Goal: Browse casually: Explore the website without a specific task or goal

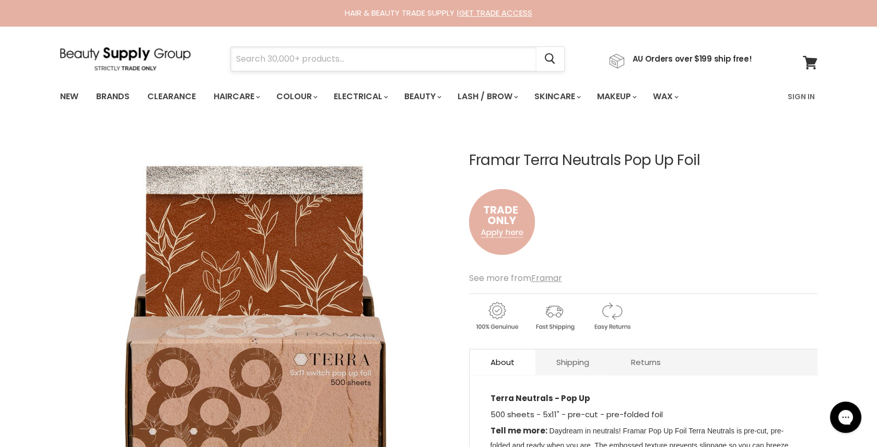
click at [267, 58] on input "Search" at bounding box center [384, 59] width 306 height 24
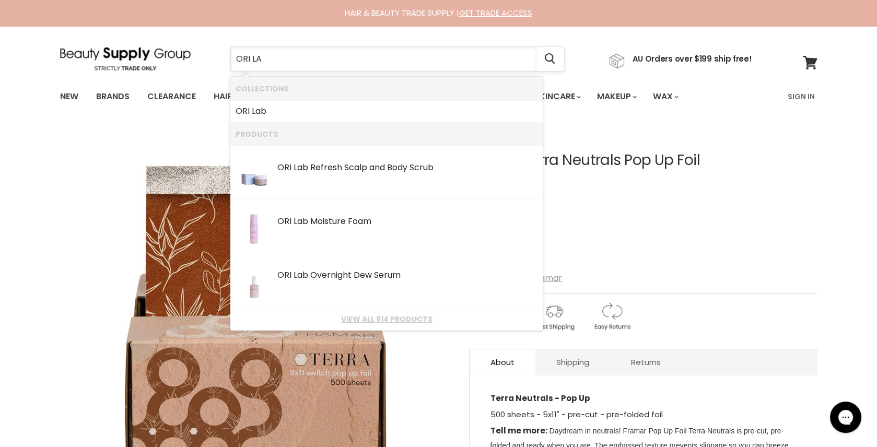
type input "ORI LAB"
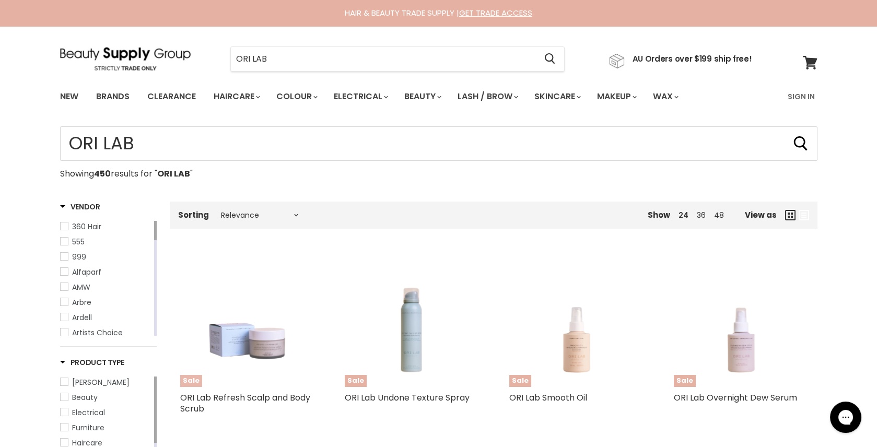
click at [265, 341] on img "Main content" at bounding box center [246, 320] width 107 height 133
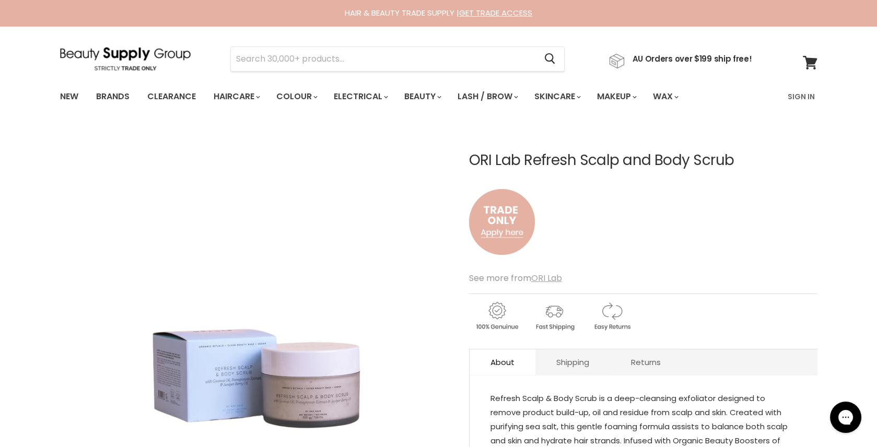
click at [552, 278] on u "ORI Lab" at bounding box center [546, 278] width 31 height 12
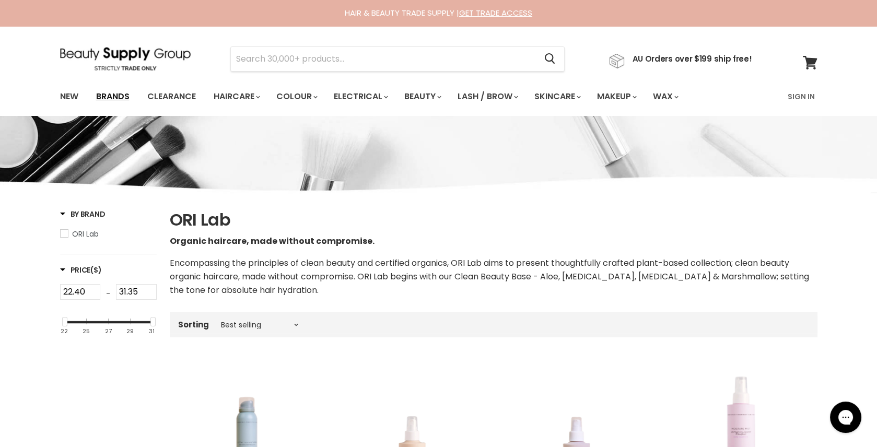
click at [120, 95] on link "Brands" at bounding box center [112, 97] width 49 height 22
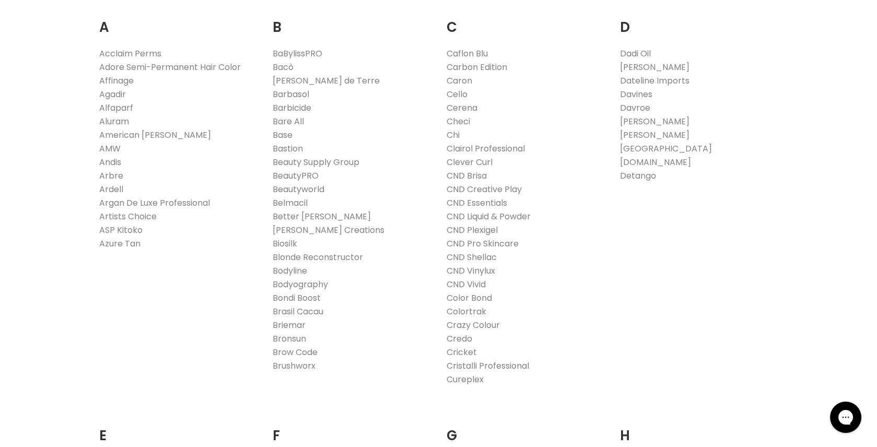
scroll to position [344, 0]
click at [627, 102] on link "Davroe" at bounding box center [635, 105] width 30 height 12
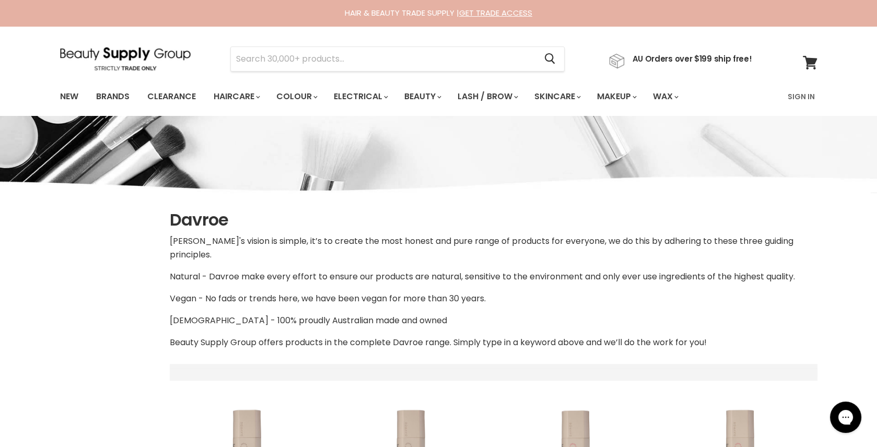
select select "manual"
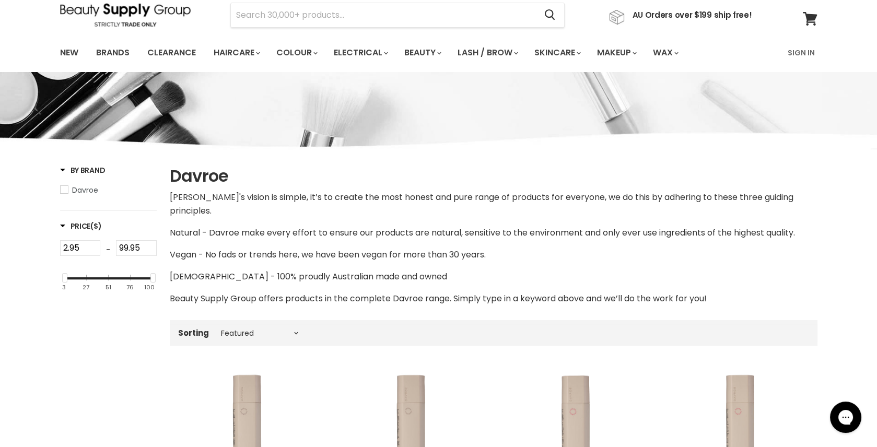
scroll to position [43, 0]
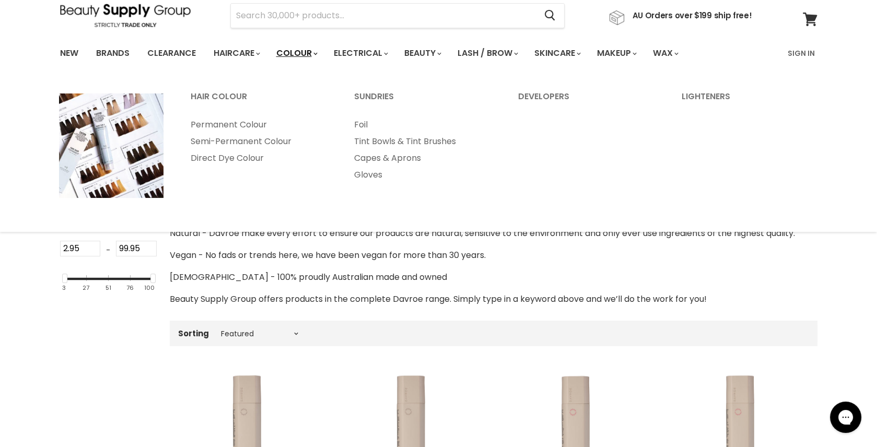
click at [304, 52] on link "Colour" at bounding box center [295, 53] width 55 height 22
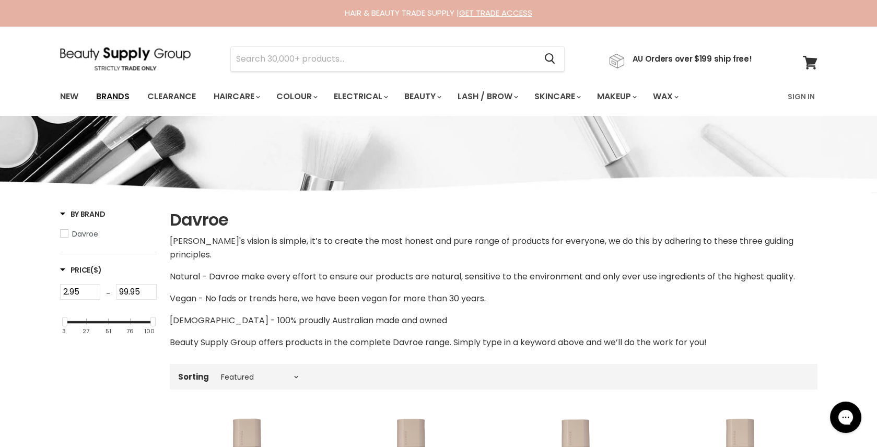
click at [121, 91] on link "Brands" at bounding box center [112, 97] width 49 height 22
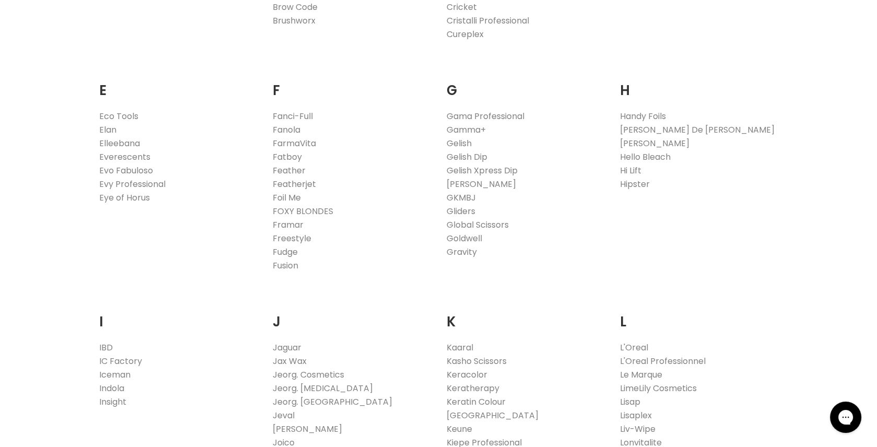
scroll to position [686, 0]
click at [288, 194] on link "Foil Me" at bounding box center [287, 197] width 28 height 12
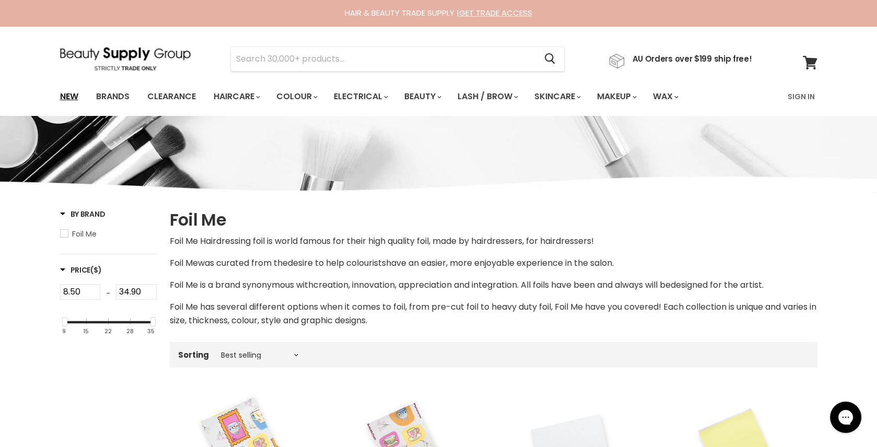
click at [63, 94] on link "New" at bounding box center [69, 97] width 34 height 22
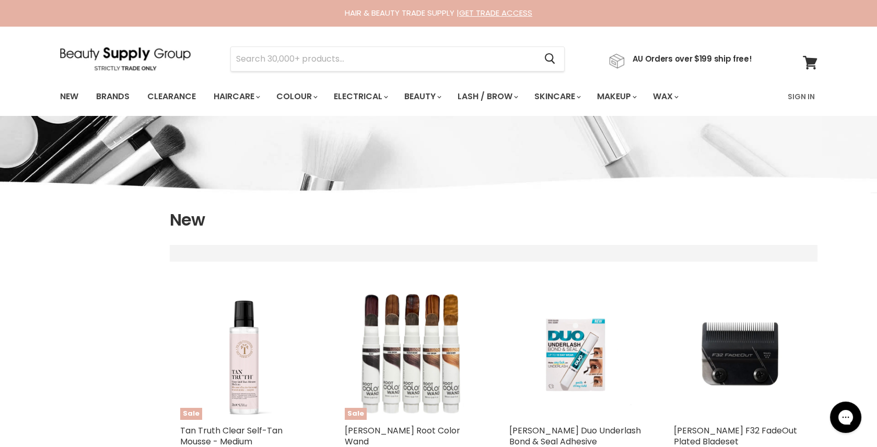
select select "created-descending"
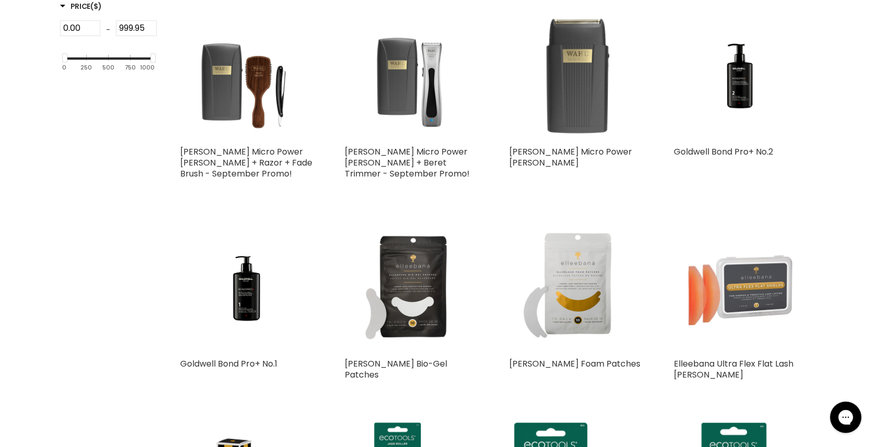
scroll to position [485, 0]
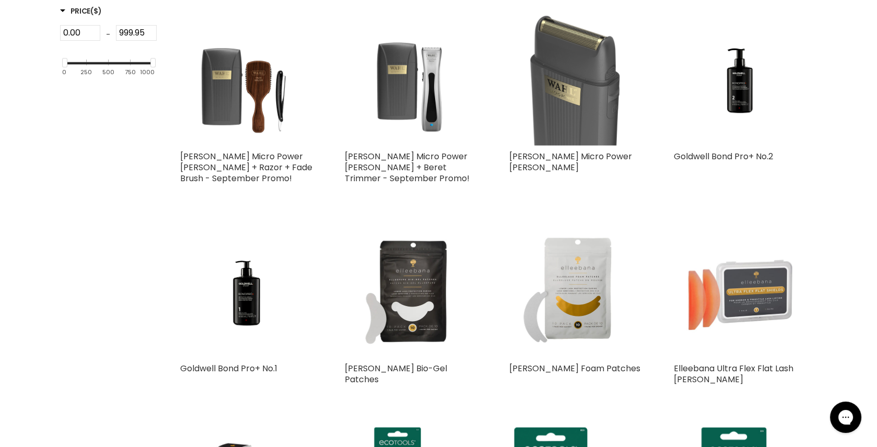
click at [553, 111] on img "Main content" at bounding box center [575, 79] width 133 height 133
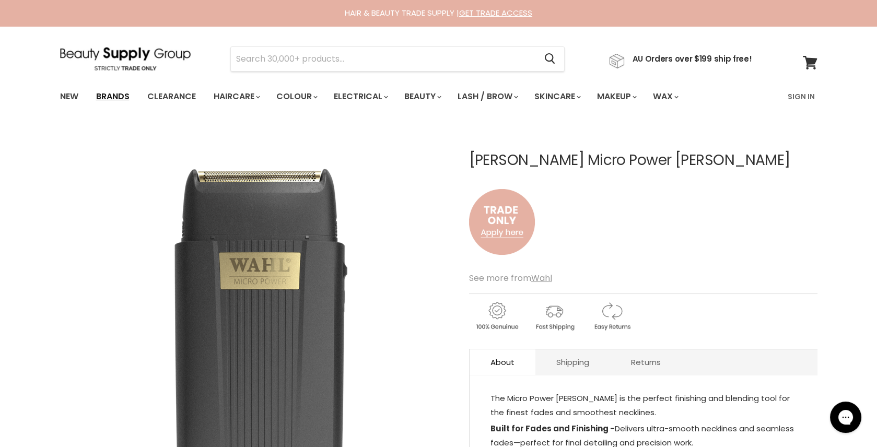
click at [119, 95] on link "Brands" at bounding box center [112, 97] width 49 height 22
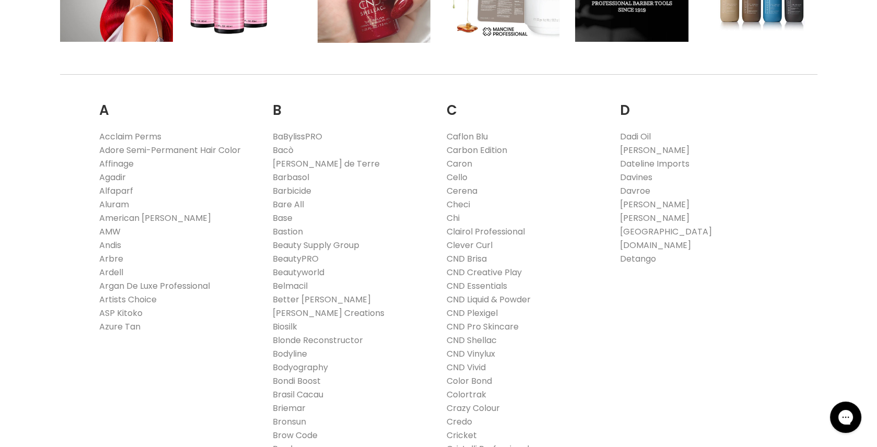
scroll to position [262, 0]
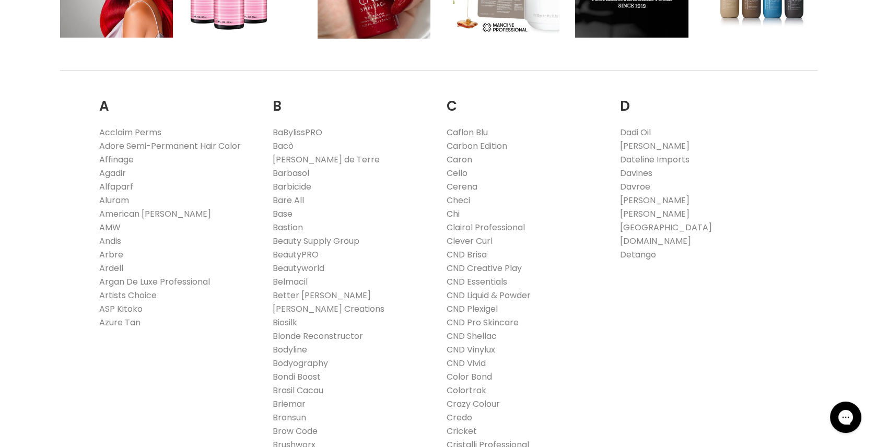
click at [451, 212] on link "Chi" at bounding box center [453, 214] width 13 height 12
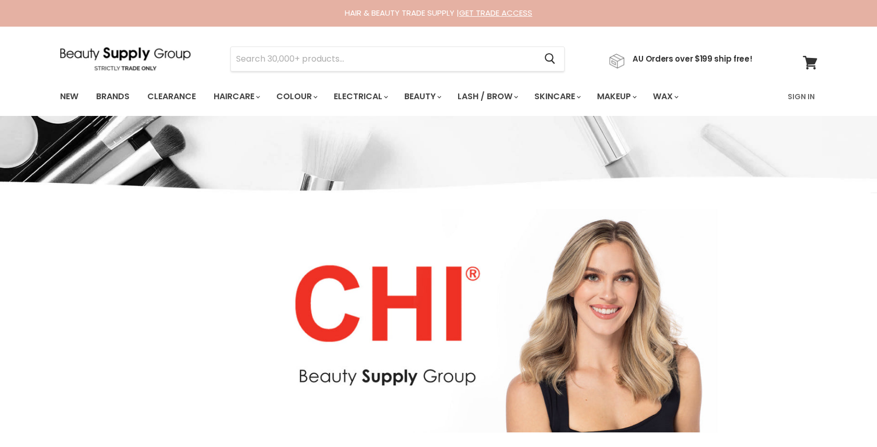
select select "manual"
click at [258, 54] on input "Search" at bounding box center [384, 59] width 306 height 24
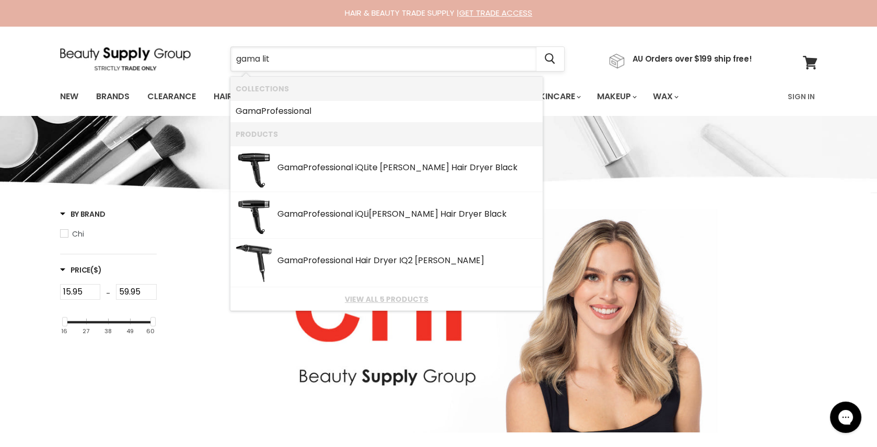
type input "gama lite"
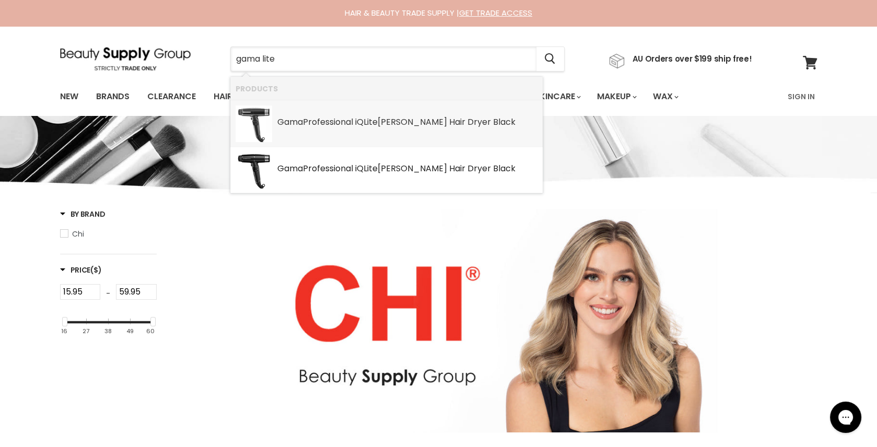
click at [295, 127] on b "Gama" at bounding box center [290, 122] width 26 height 12
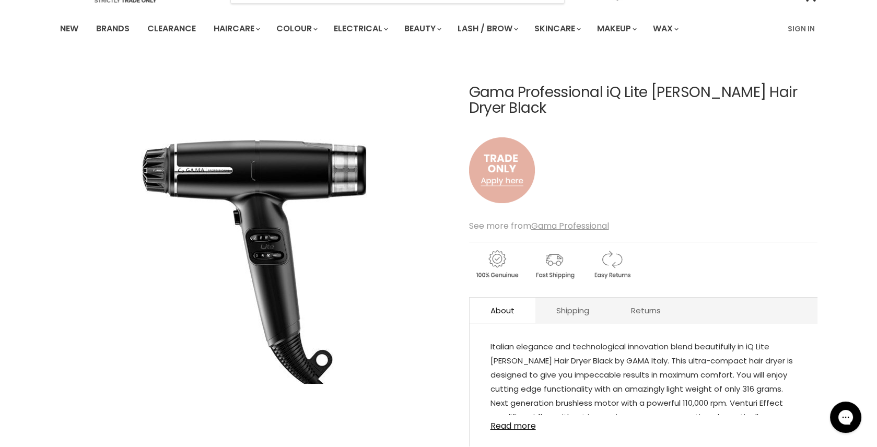
scroll to position [70, 0]
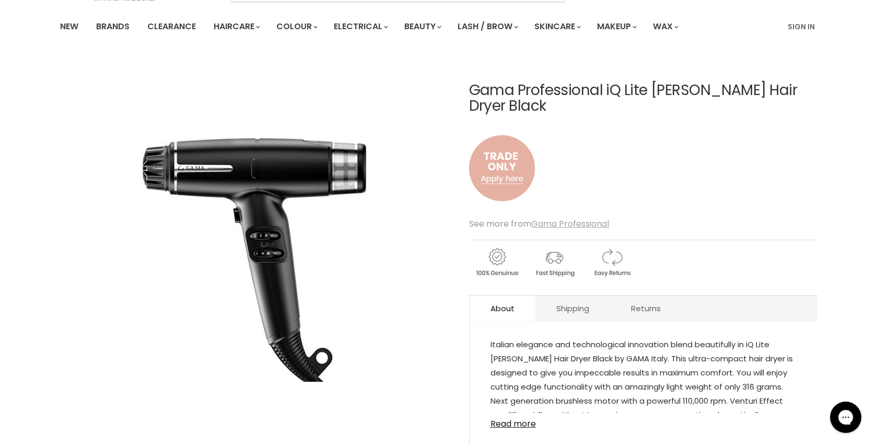
click at [554, 224] on u "Gama Professional" at bounding box center [570, 224] width 78 height 12
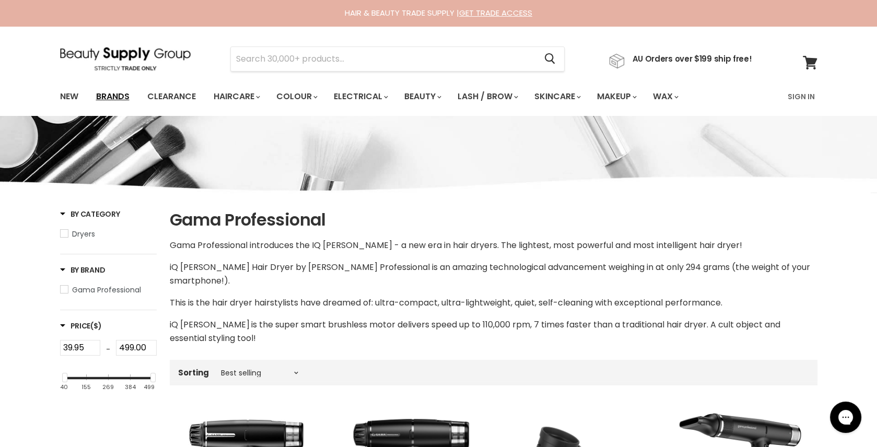
click at [102, 92] on link "Brands" at bounding box center [112, 97] width 49 height 22
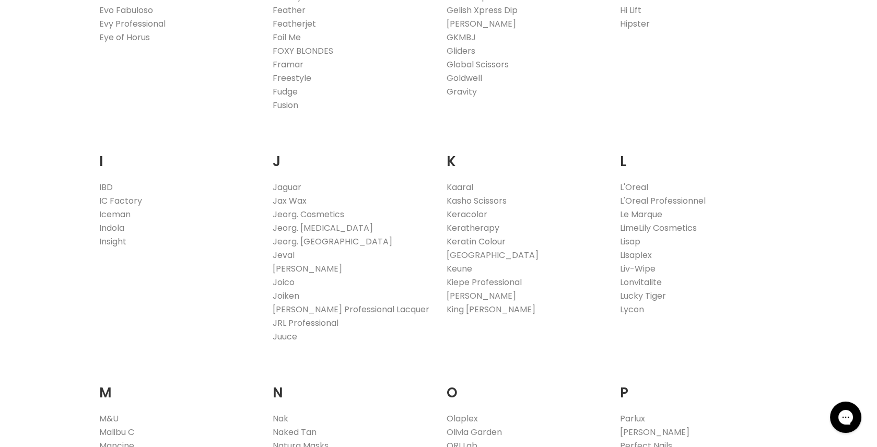
scroll to position [847, 0]
click at [463, 264] on link "Keune" at bounding box center [460, 268] width 26 height 12
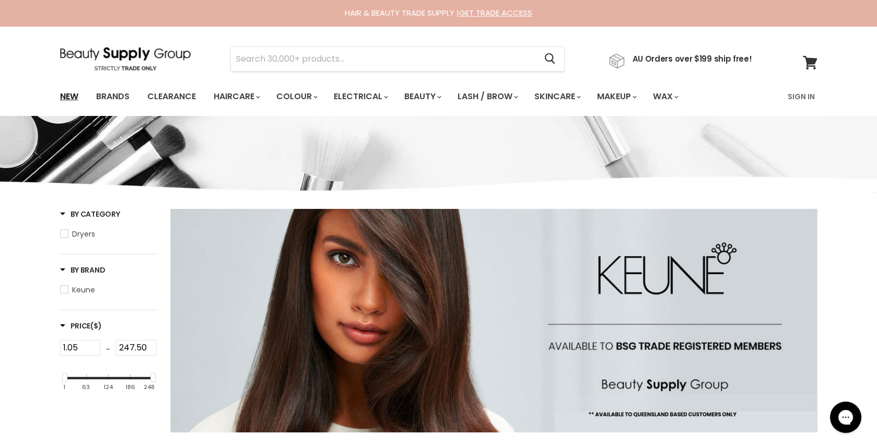
click link "New"
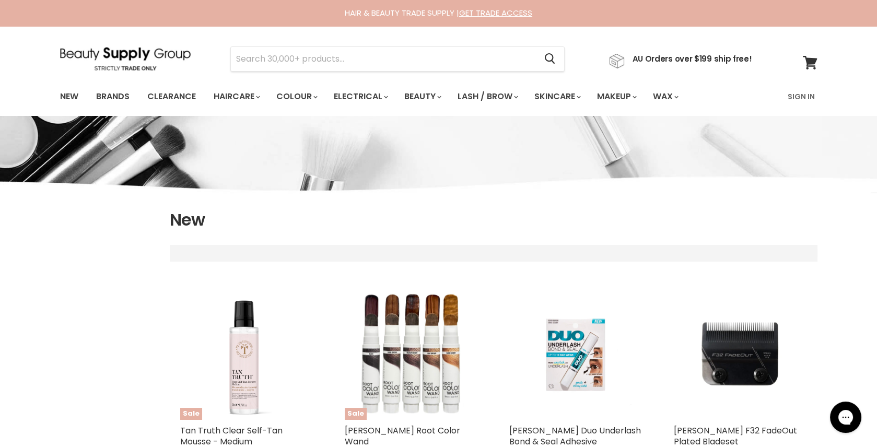
select select "created-descending"
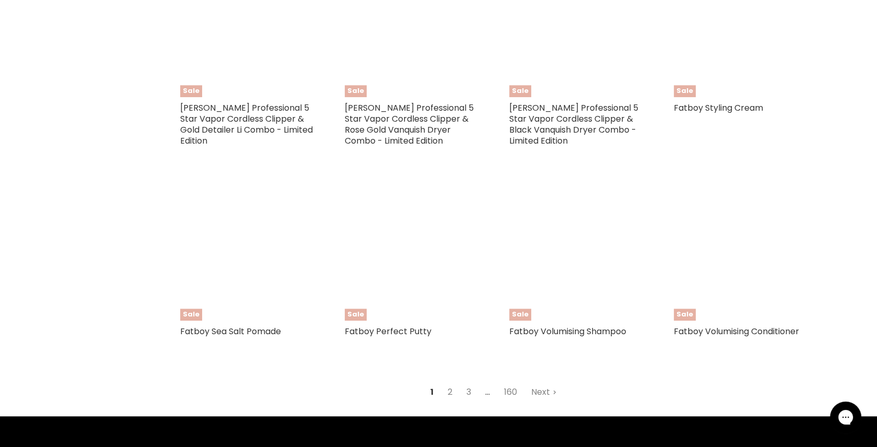
scroll to position [2391, 0]
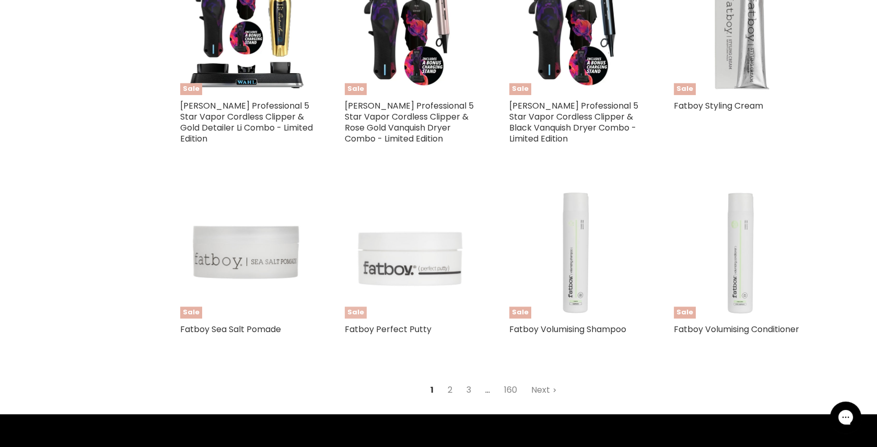
click at [402, 237] on img "Main content" at bounding box center [411, 251] width 133 height 133
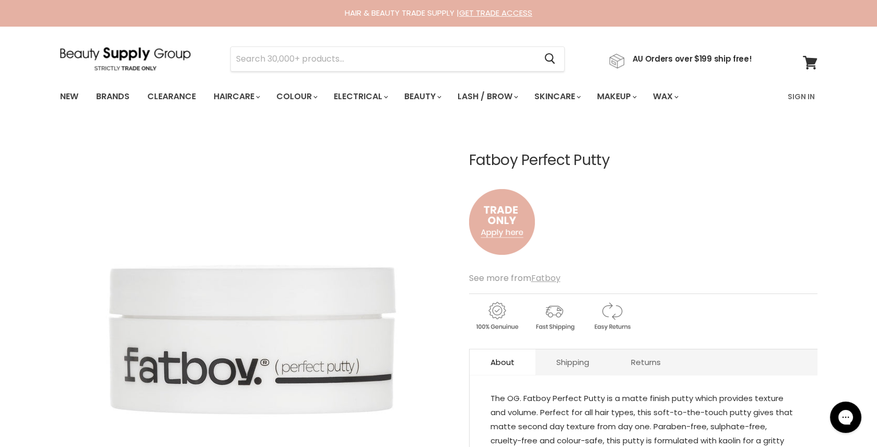
click at [549, 274] on u "Fatboy" at bounding box center [545, 278] width 29 height 12
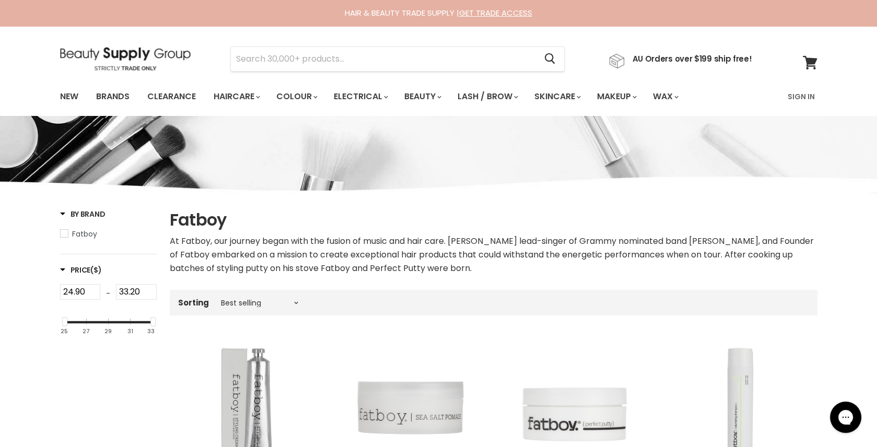
click at [148, 56] on img at bounding box center [125, 59] width 131 height 24
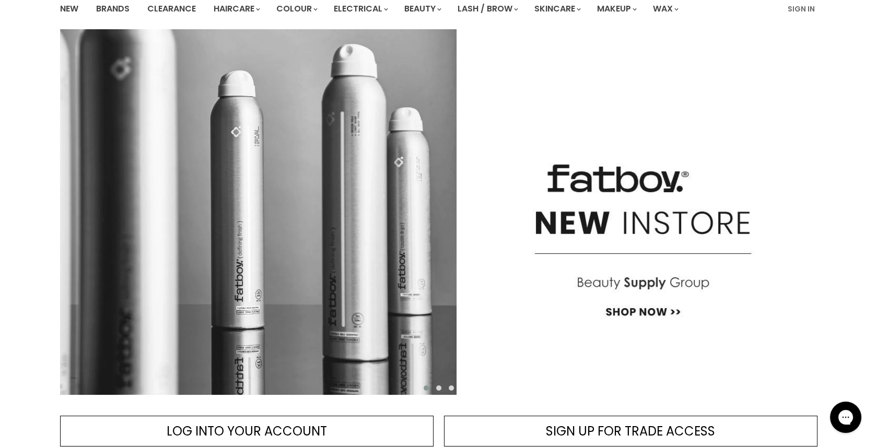
scroll to position [72, 0]
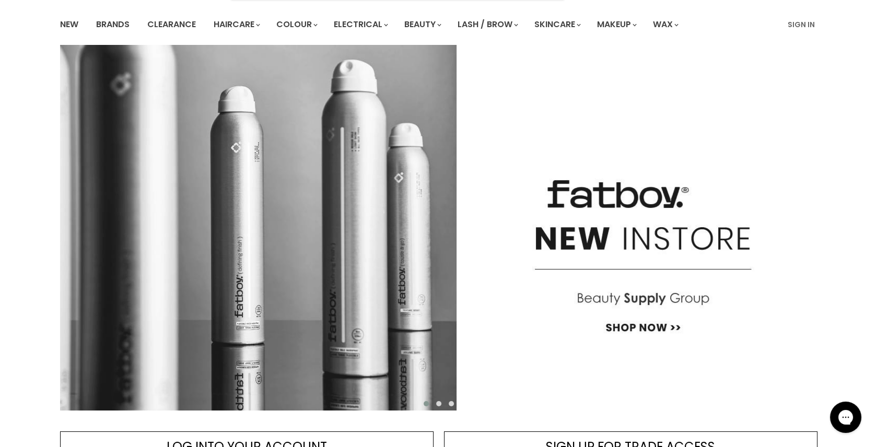
click at [316, 318] on img "Main content" at bounding box center [438, 228] width 757 height 366
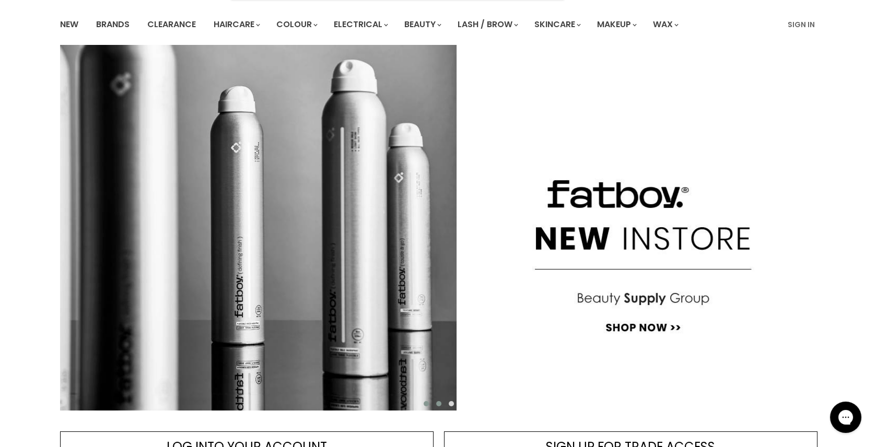
click at [437, 406] on button "Main content" at bounding box center [438, 404] width 13 height 10
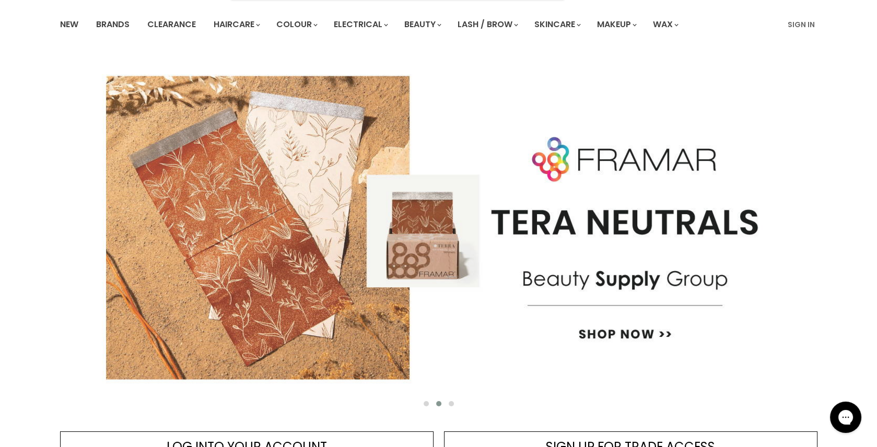
click at [423, 243] on img "Main content" at bounding box center [438, 228] width 757 height 366
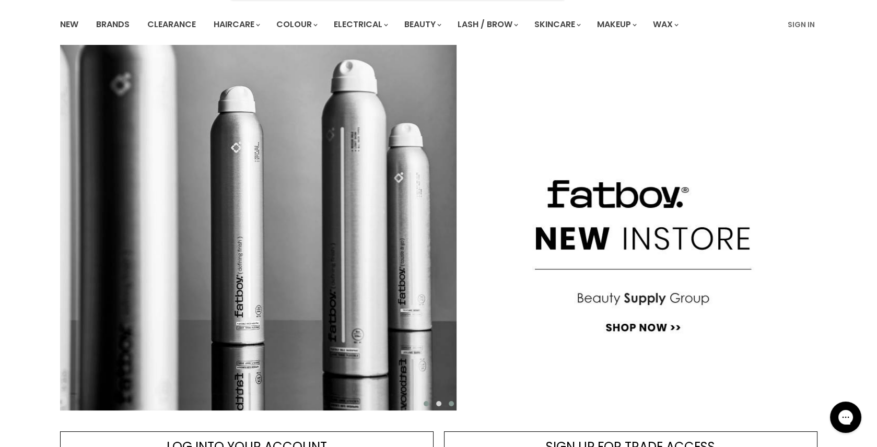
click at [450, 404] on span "Main content" at bounding box center [451, 403] width 5 height 5
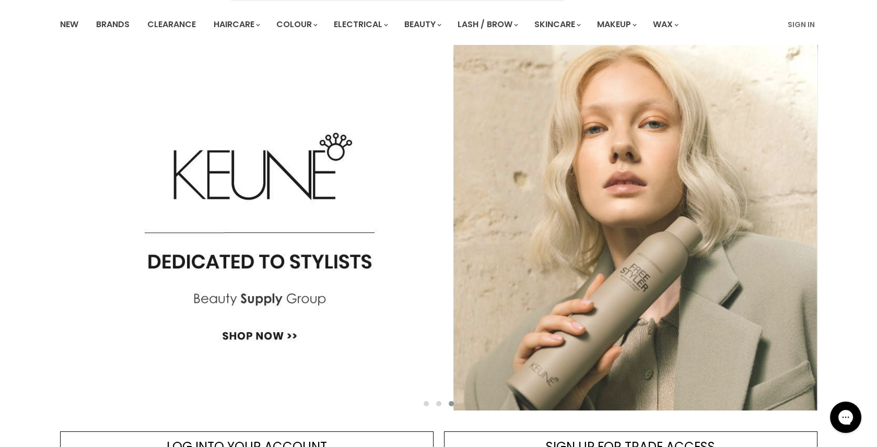
click at [428, 272] on img "Main content" at bounding box center [438, 228] width 757 height 366
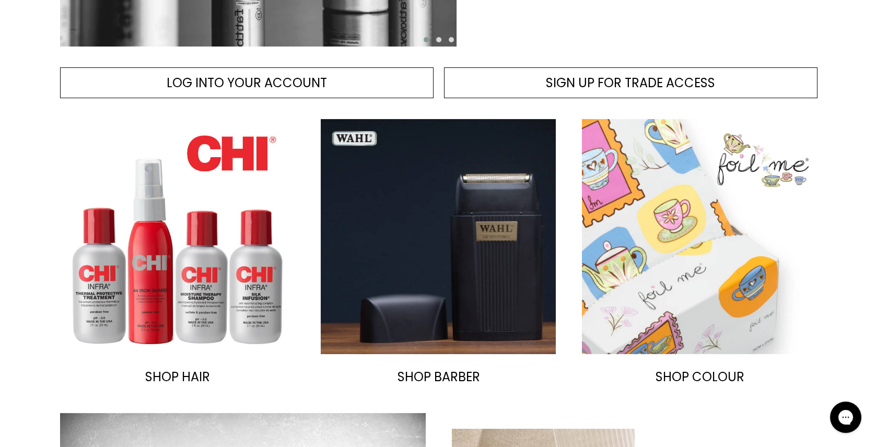
scroll to position [444, 0]
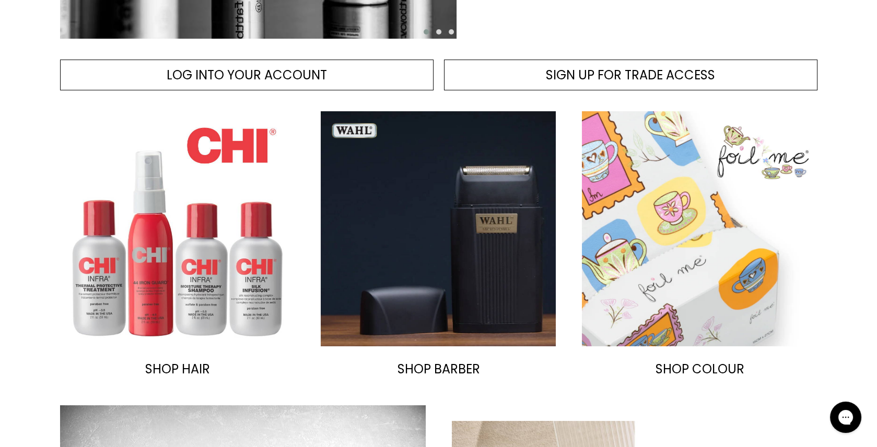
click at [217, 230] on img "Main content" at bounding box center [177, 228] width 235 height 235
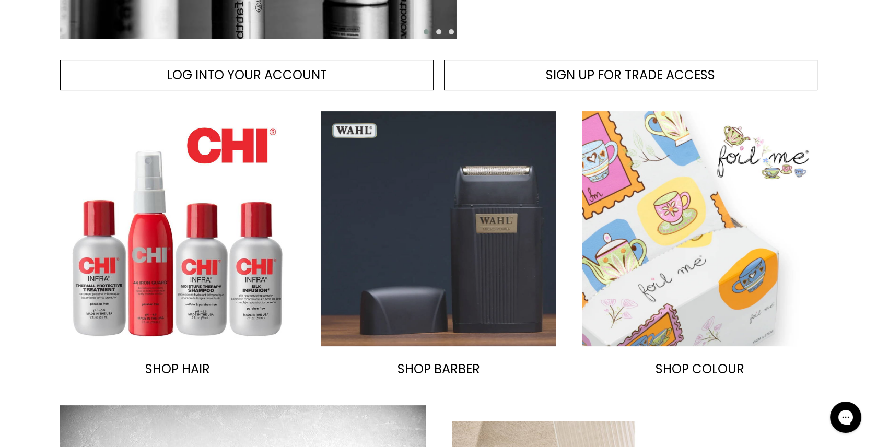
click at [400, 204] on img "Main content" at bounding box center [438, 228] width 235 height 235
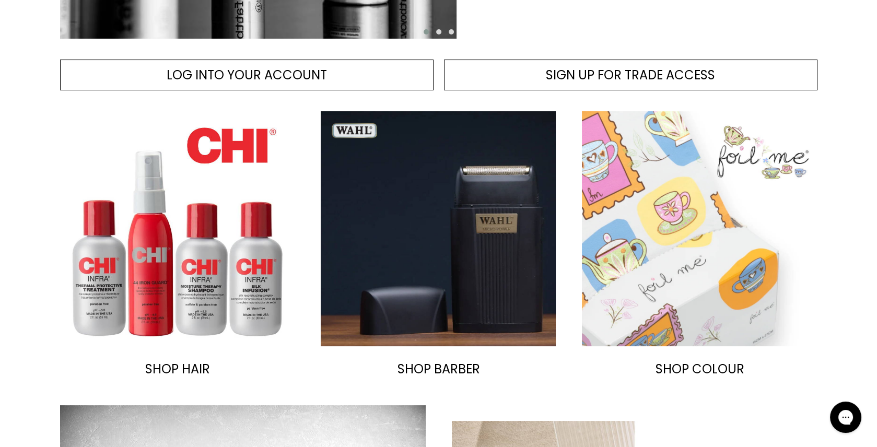
click at [615, 241] on img "Main content" at bounding box center [699, 228] width 235 height 235
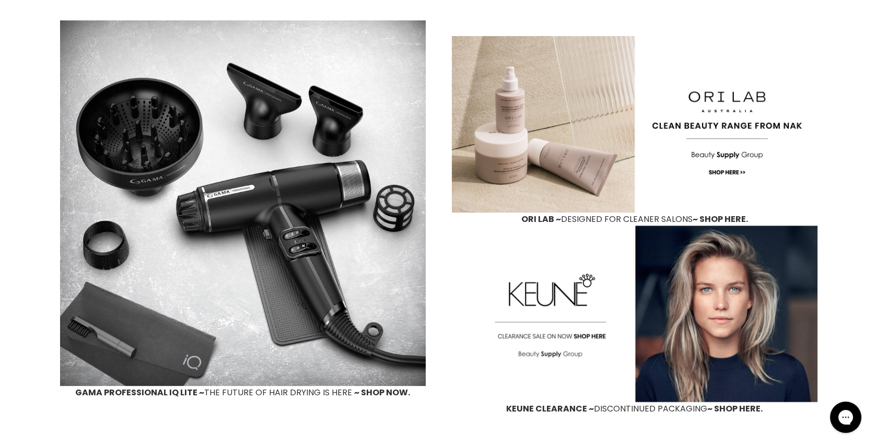
scroll to position [830, 0]
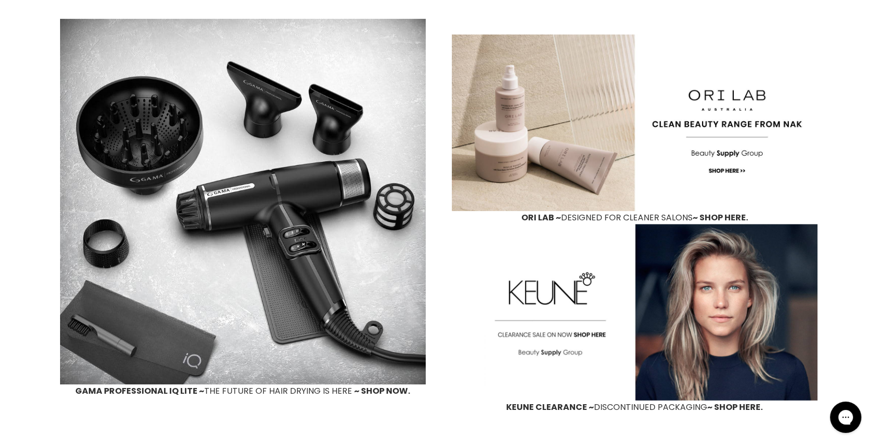
click at [201, 214] on img "Main content" at bounding box center [243, 202] width 366 height 366
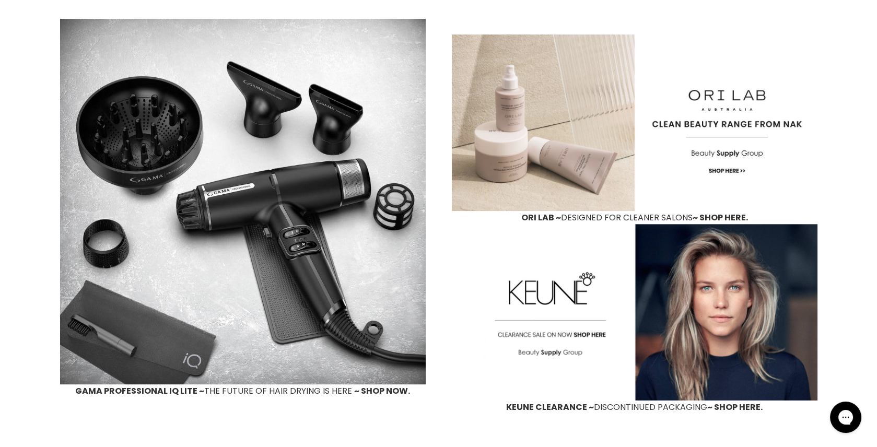
click at [526, 147] on img "Main content" at bounding box center [635, 122] width 366 height 177
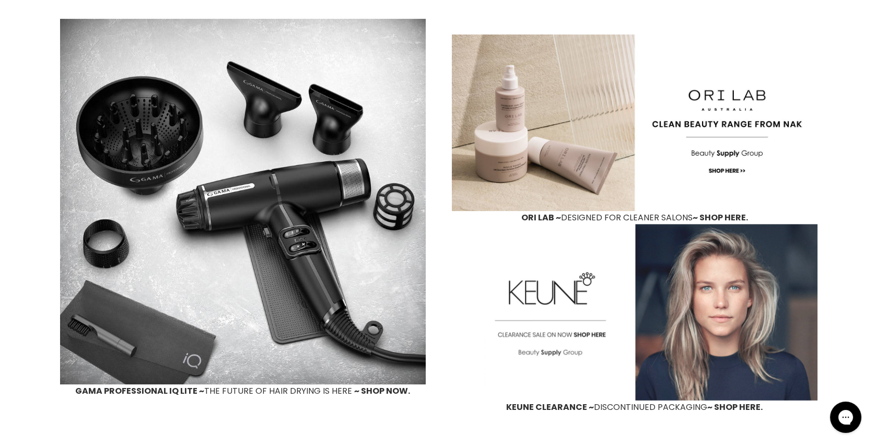
click at [659, 274] on img "Main content" at bounding box center [635, 312] width 366 height 177
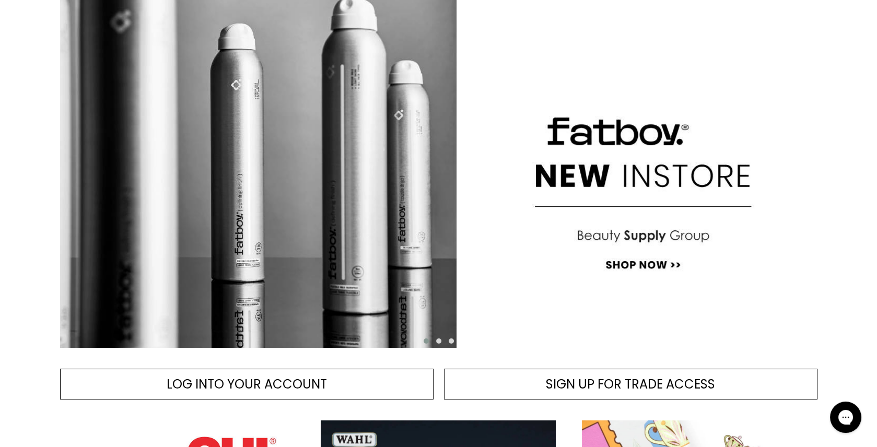
scroll to position [132, 0]
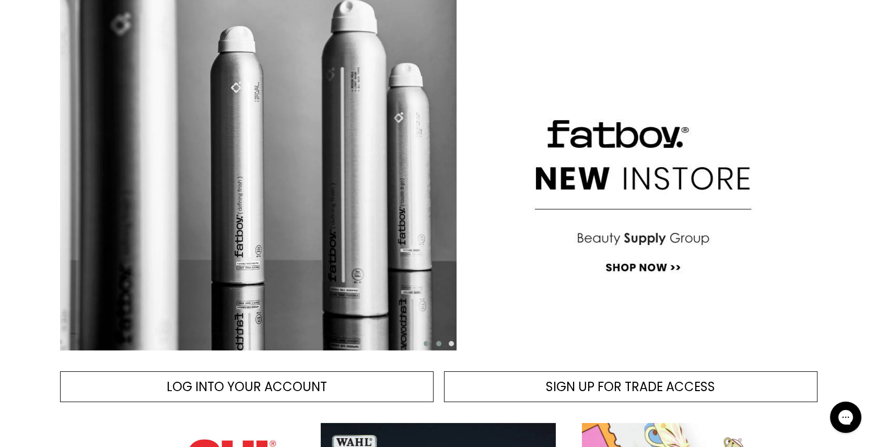
click at [439, 344] on span "Main content" at bounding box center [438, 343] width 5 height 5
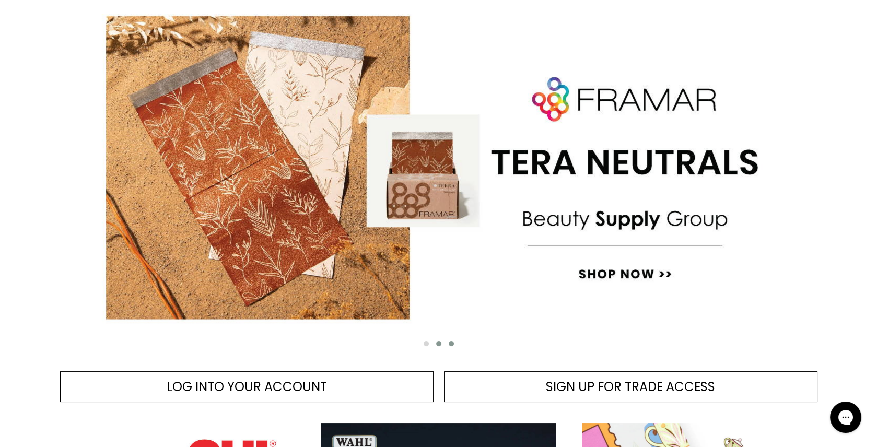
click at [454, 342] on button "Main content" at bounding box center [451, 343] width 13 height 10
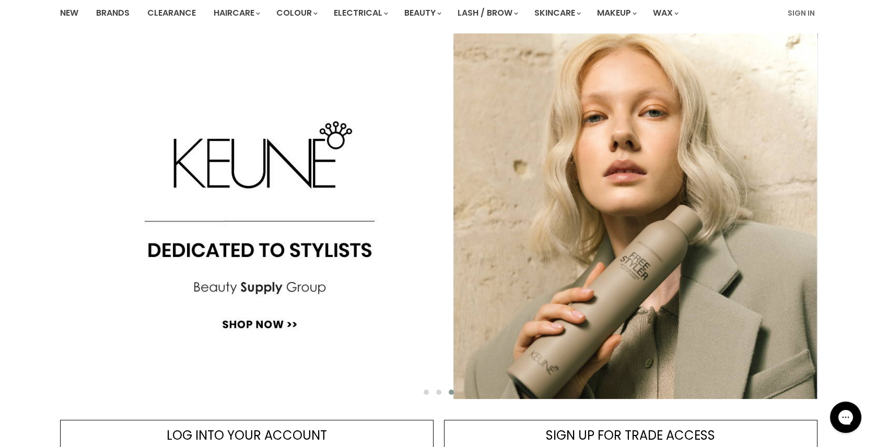
scroll to position [129, 0]
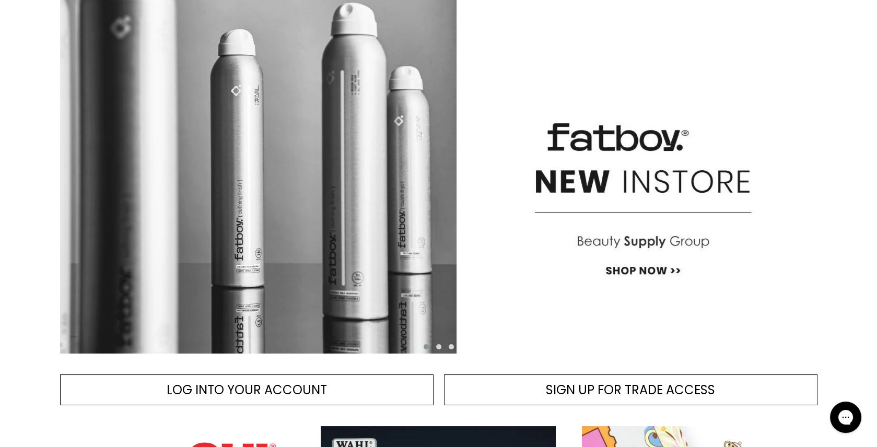
click at [332, 172] on img "Main content" at bounding box center [438, 171] width 757 height 366
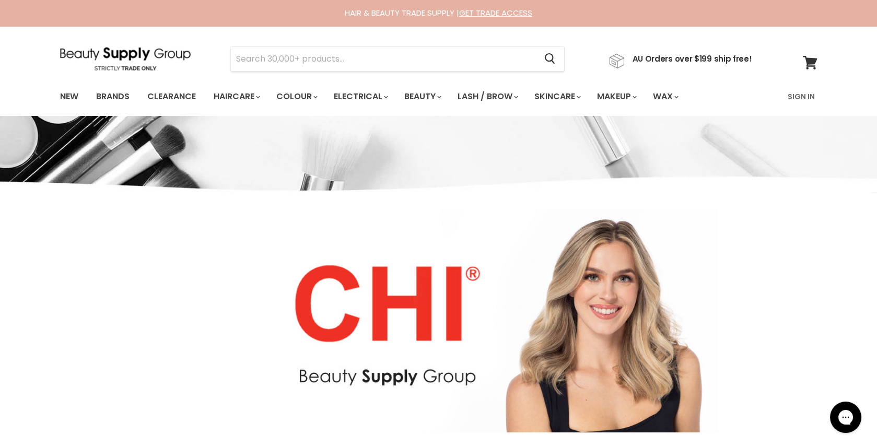
select select "manual"
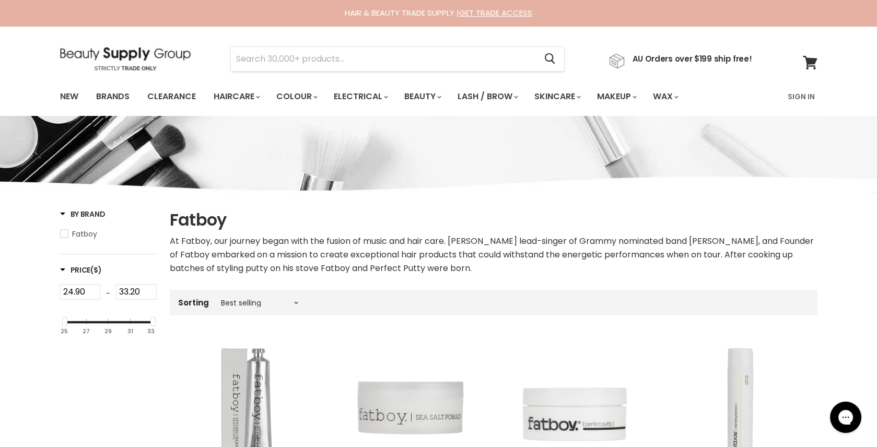
click at [156, 51] on img at bounding box center [125, 59] width 131 height 24
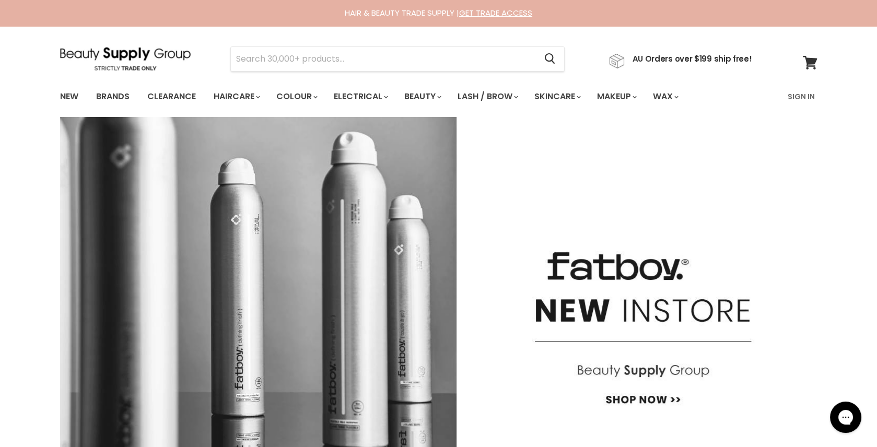
click at [236, 174] on img "Main content" at bounding box center [438, 300] width 757 height 366
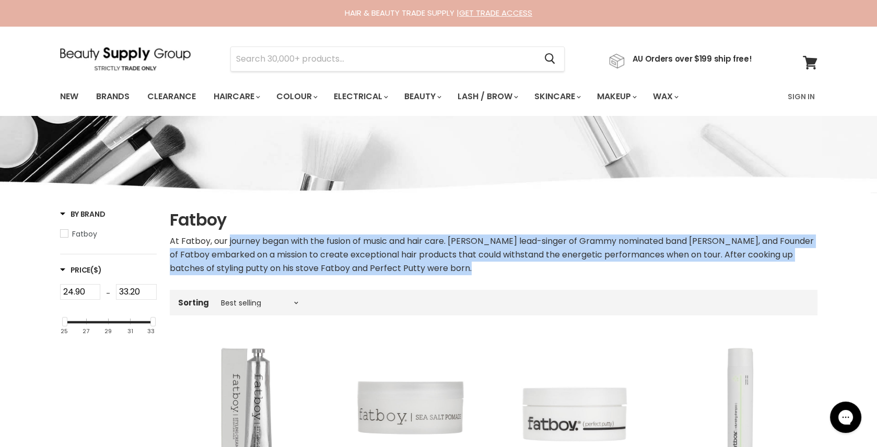
drag, startPoint x: 228, startPoint y: 242, endPoint x: 450, endPoint y: 279, distance: 224.5
copy div "journey began with the fusion of music and hair care. [PERSON_NAME] lead-singer…"
click at [148, 52] on img at bounding box center [125, 59] width 131 height 24
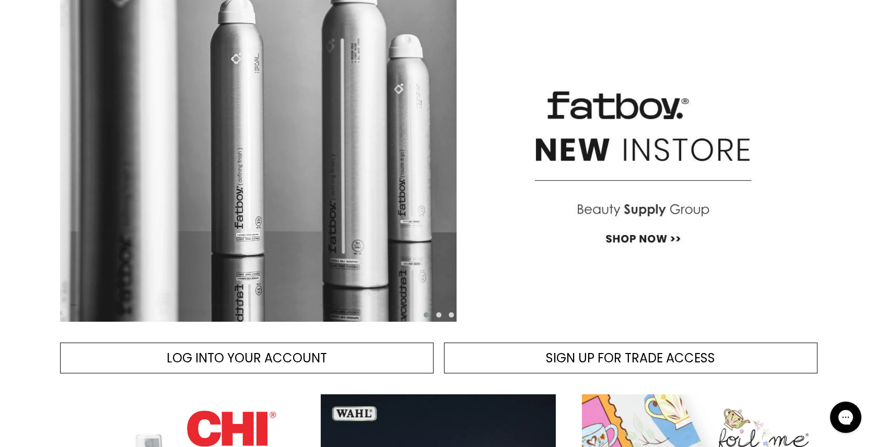
scroll to position [163, 0]
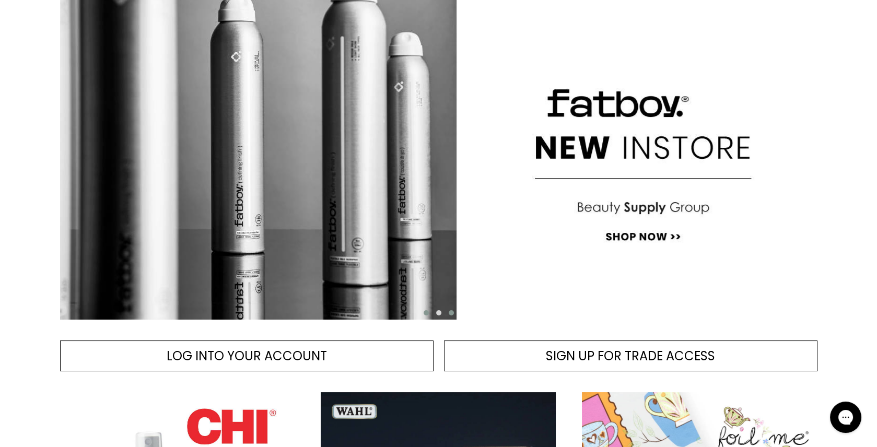
click at [449, 311] on span "Main content" at bounding box center [451, 312] width 5 height 5
